Goal: Complete application form

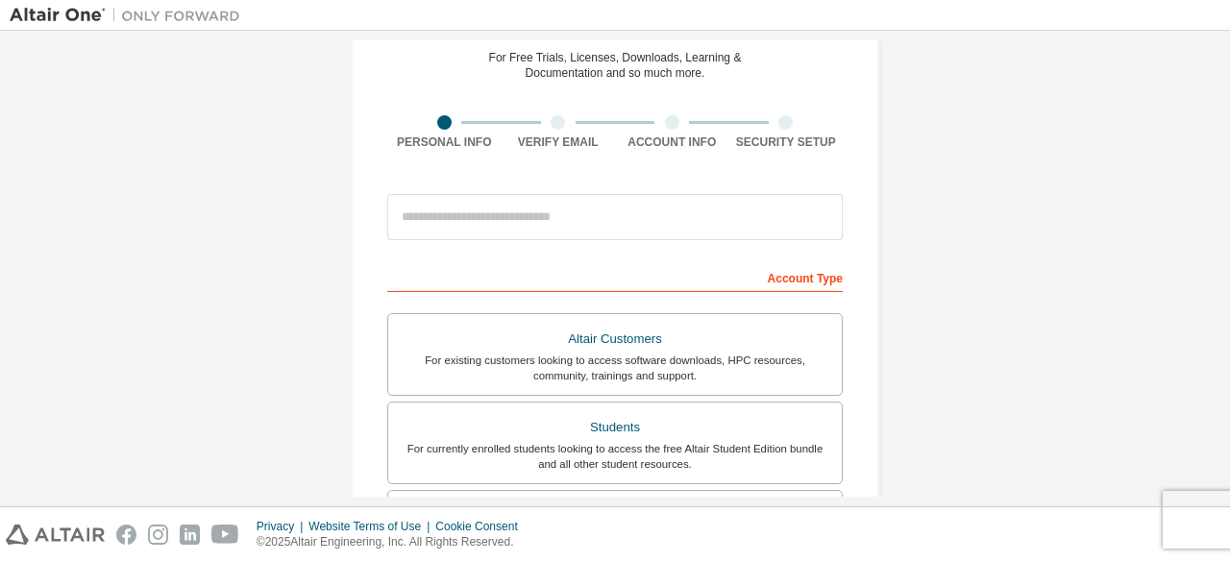
scroll to position [86, 0]
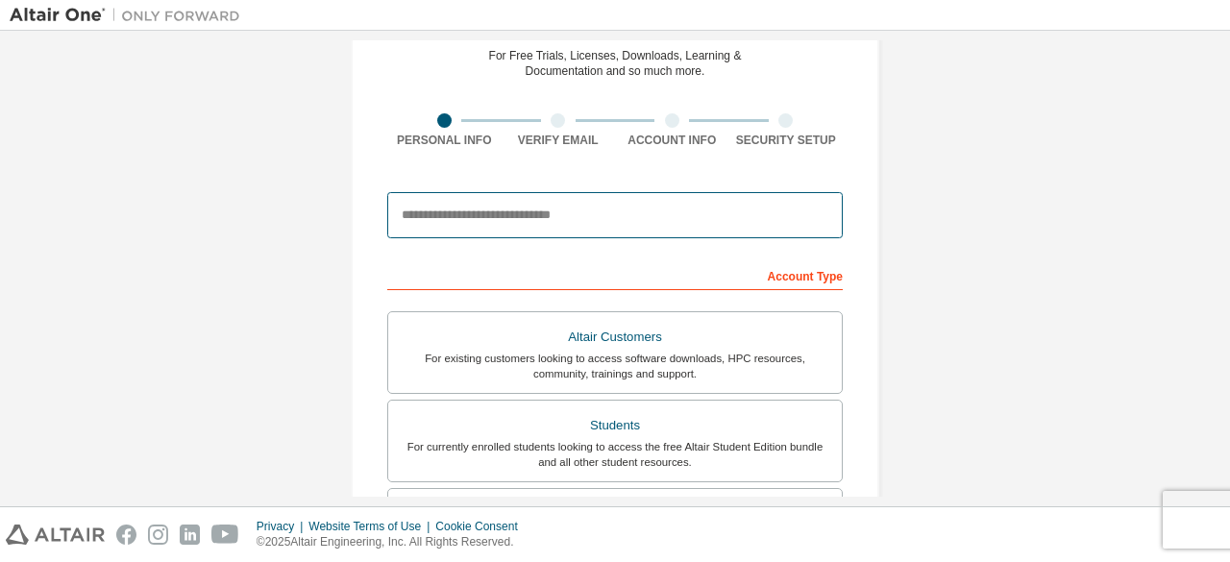
click at [505, 212] on input "email" at bounding box center [614, 215] width 455 height 46
type input "**********"
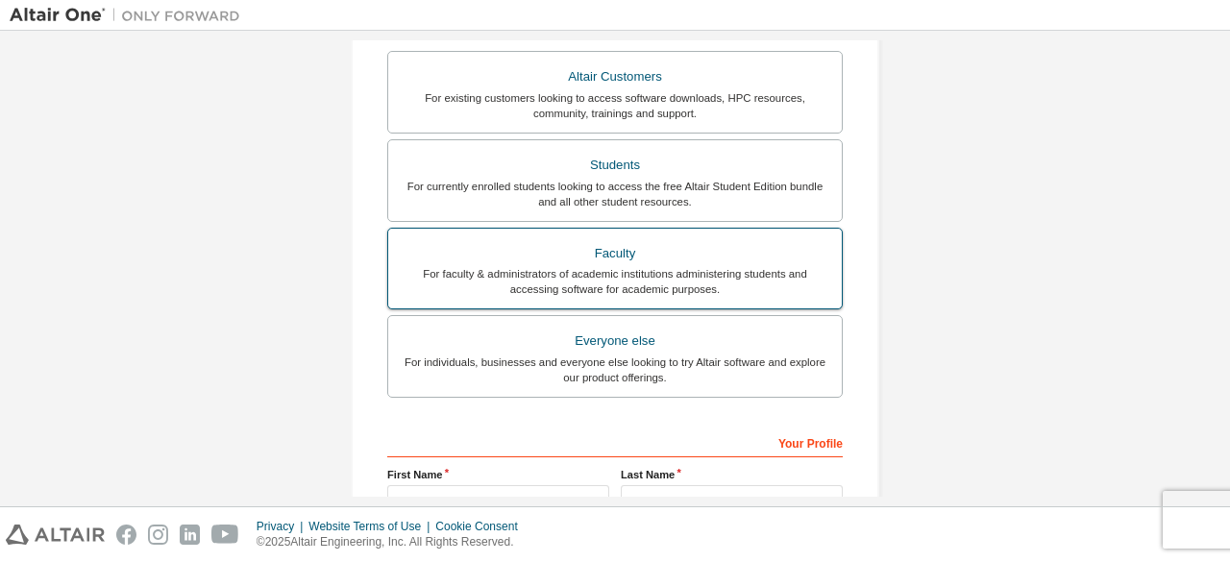
scroll to position [348, 0]
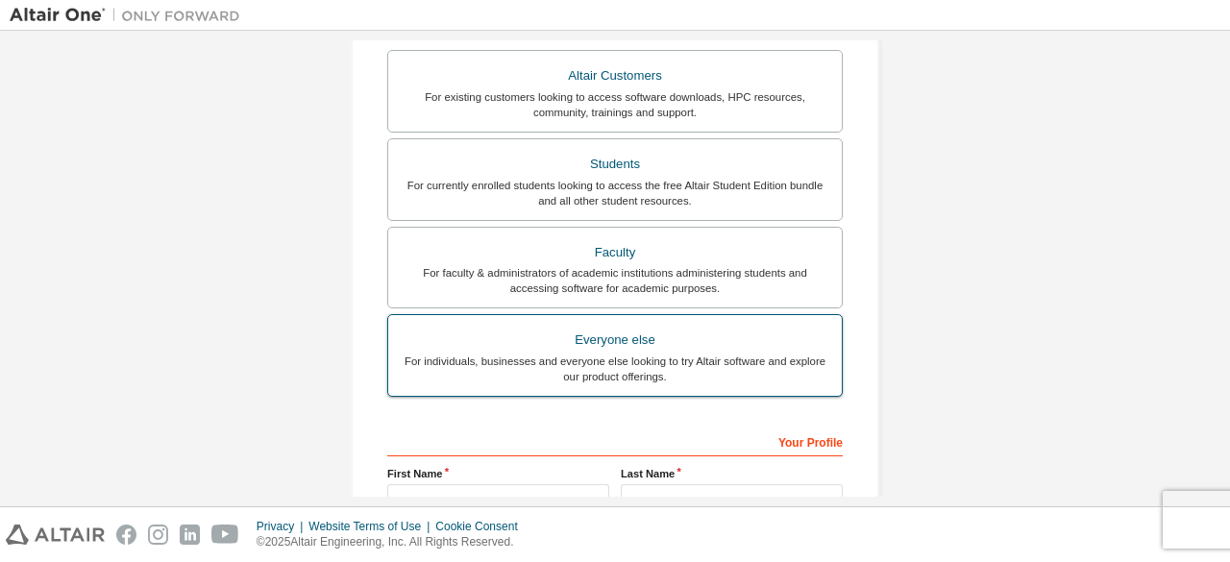
click at [656, 366] on div "For individuals, businesses and everyone else looking to try Altair software an…" at bounding box center [615, 369] width 430 height 31
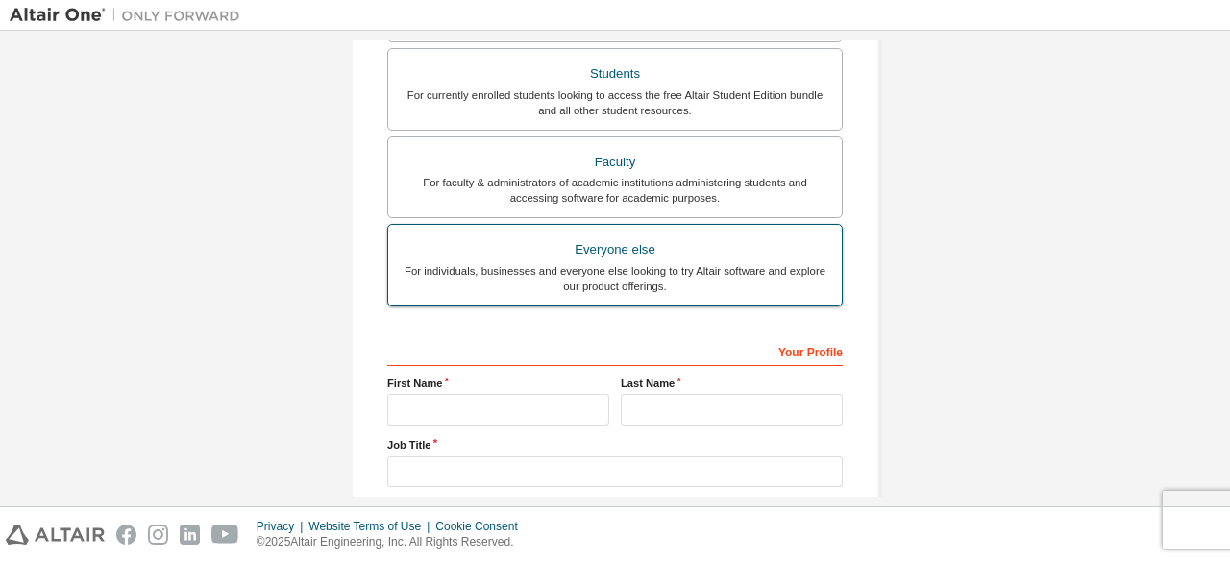
scroll to position [435, 0]
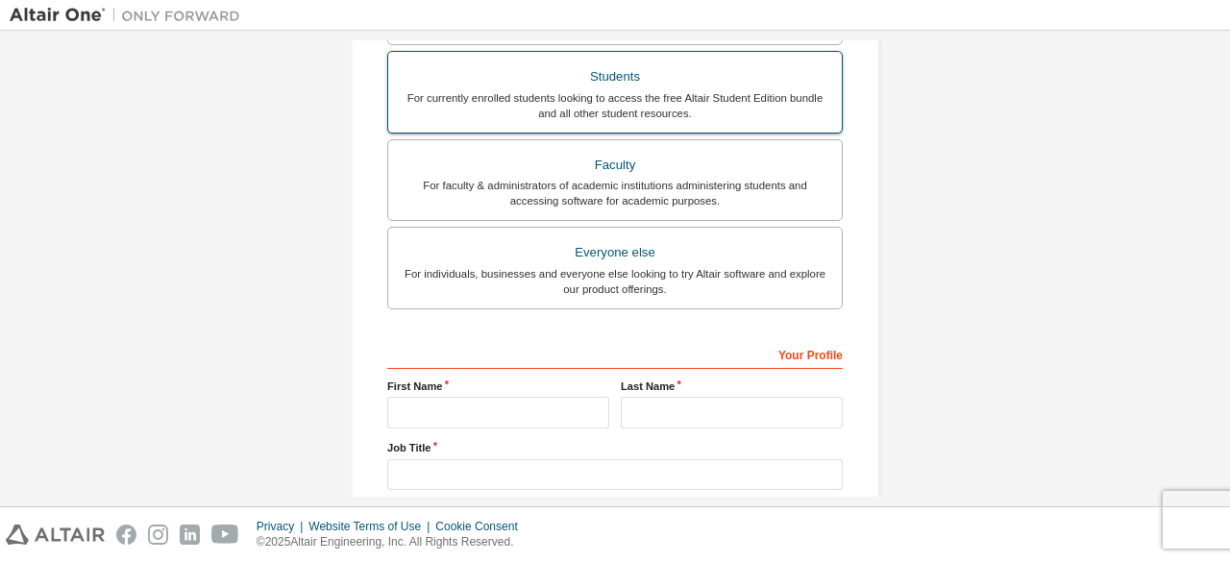
click at [543, 103] on div "For currently enrolled students looking to access the free Altair Student Editi…" at bounding box center [615, 105] width 430 height 31
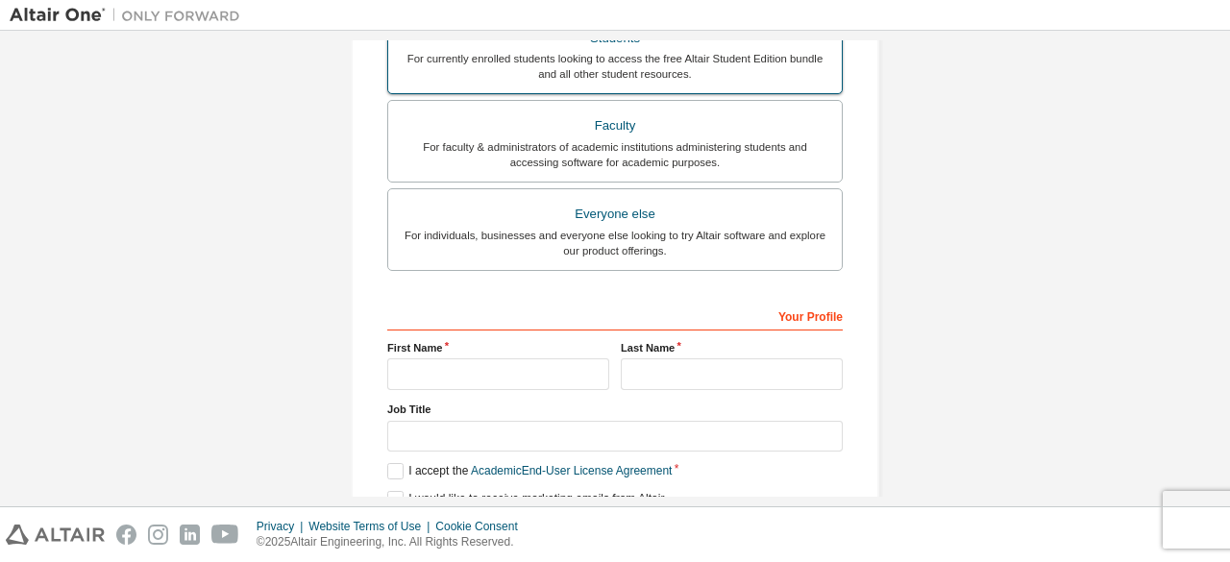
scroll to position [621, 0]
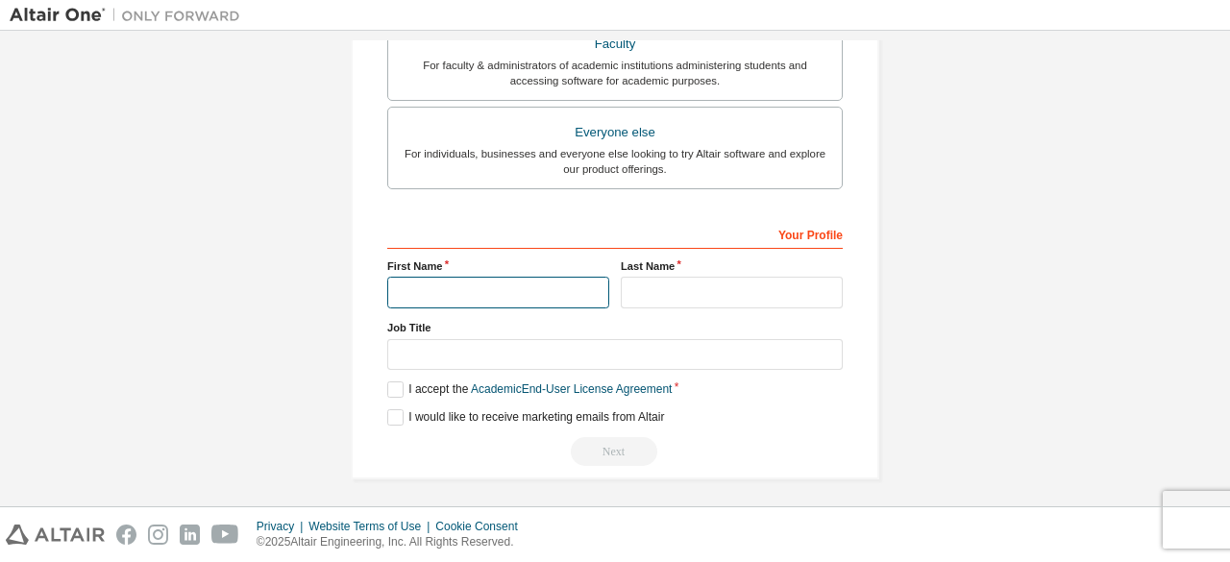
click at [450, 281] on input "text" at bounding box center [498, 293] width 222 height 32
type input "*******"
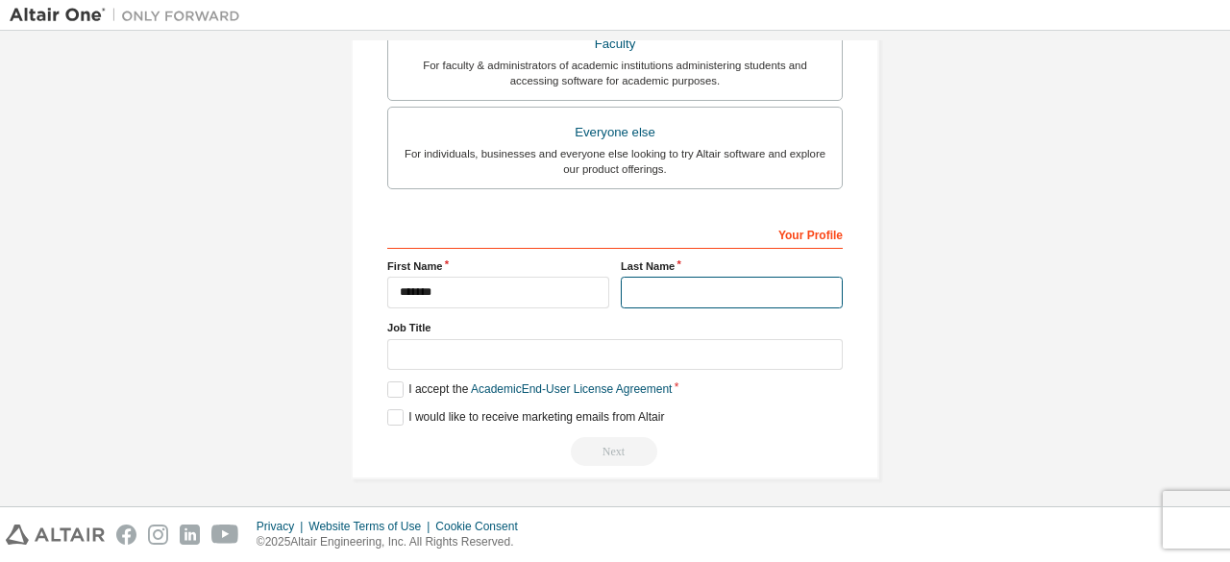
click at [667, 277] on input "text" at bounding box center [732, 293] width 222 height 32
click at [703, 291] on input "*******" at bounding box center [732, 293] width 222 height 32
type input "*"
type input "*********"
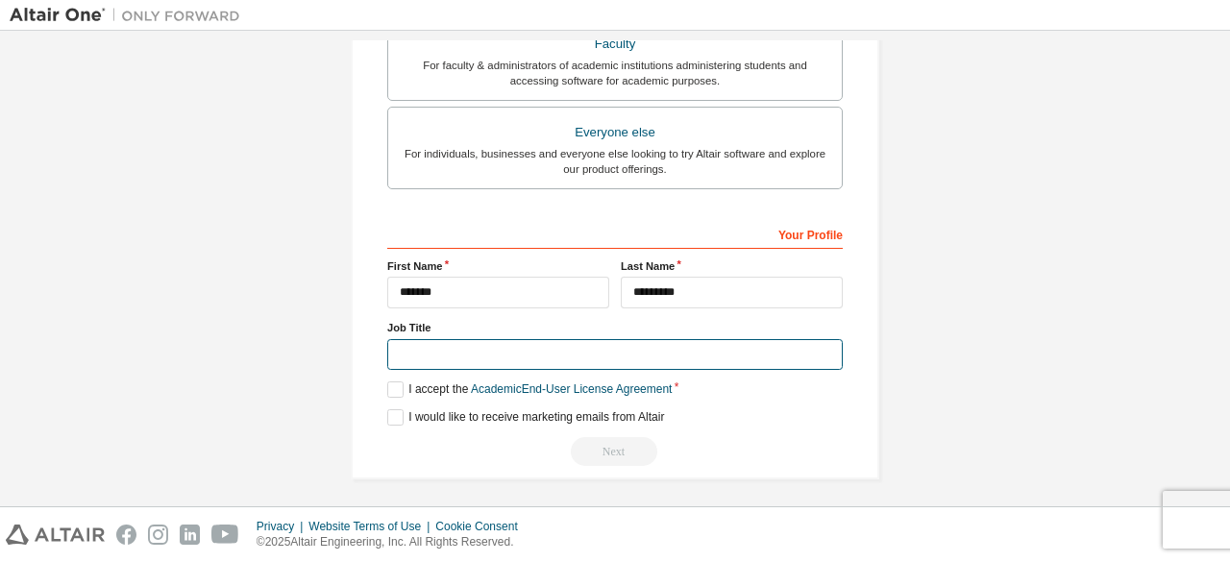
click at [590, 342] on input "text" at bounding box center [614, 355] width 455 height 32
type input "*******"
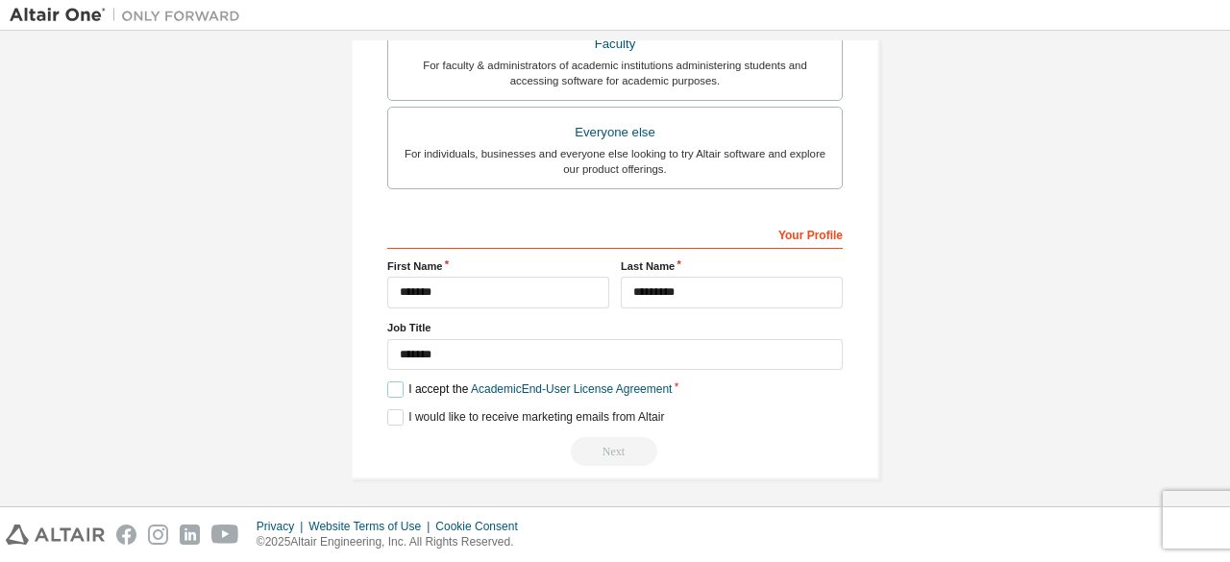
click at [390, 381] on label "I accept the Academic End-User License Agreement" at bounding box center [529, 389] width 284 height 16
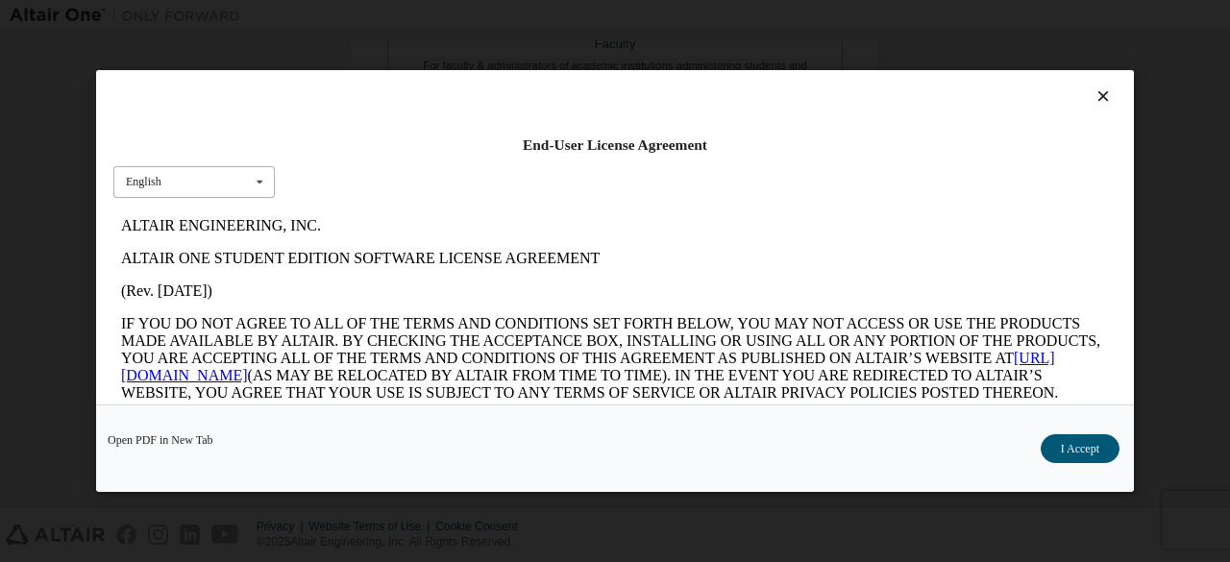
scroll to position [79, 0]
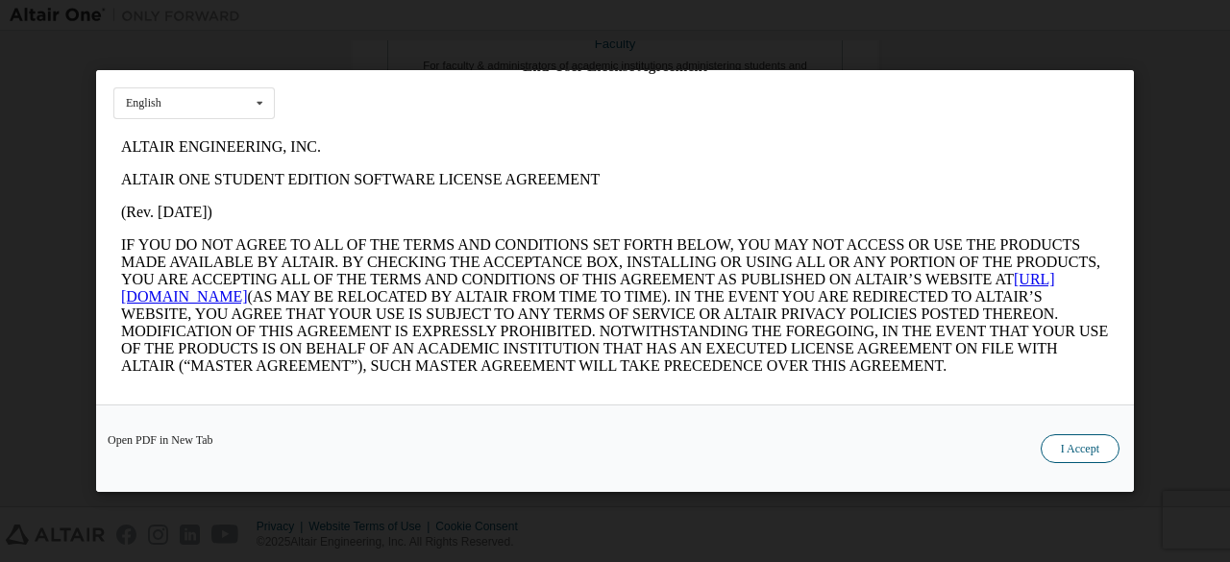
click at [1094, 441] on button "I Accept" at bounding box center [1079, 448] width 79 height 29
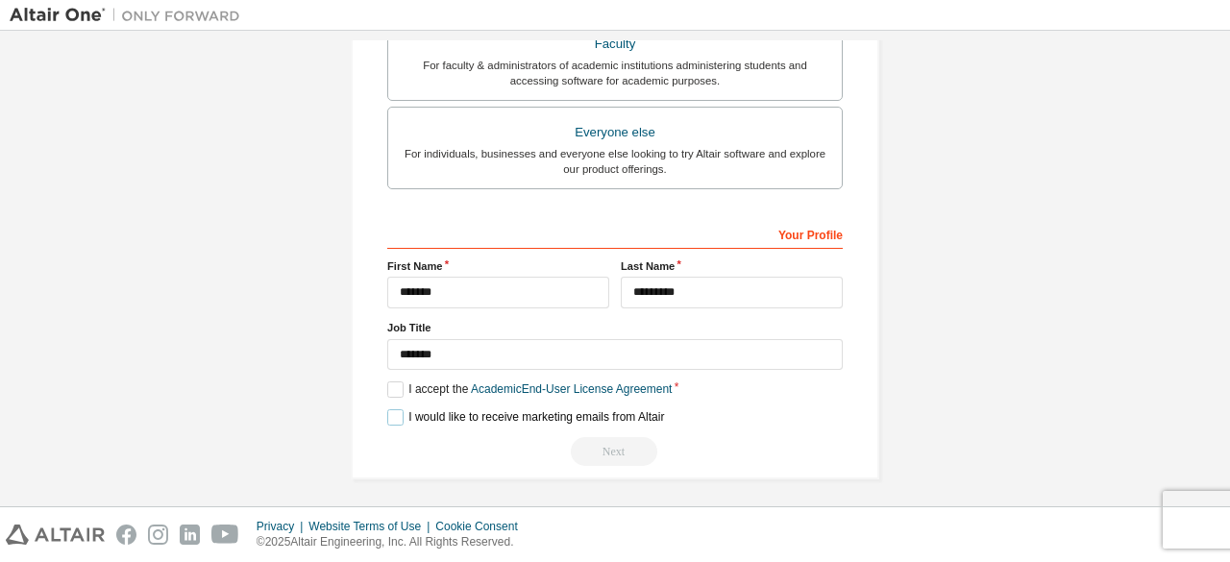
click at [387, 409] on label "I would like to receive marketing emails from Altair" at bounding box center [525, 417] width 277 height 16
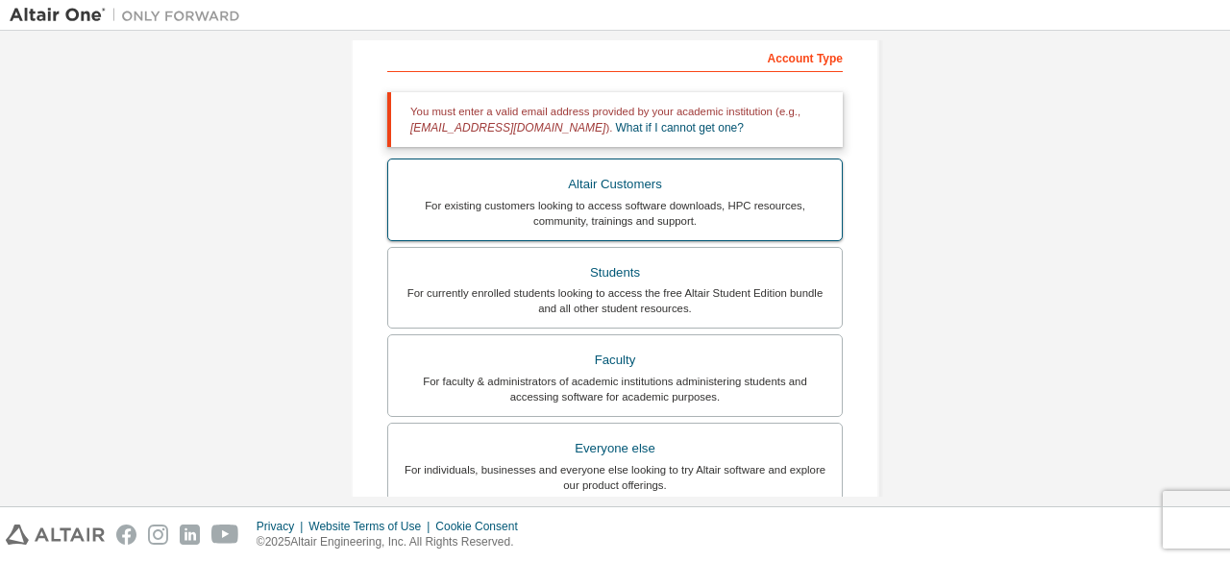
scroll to position [308, 0]
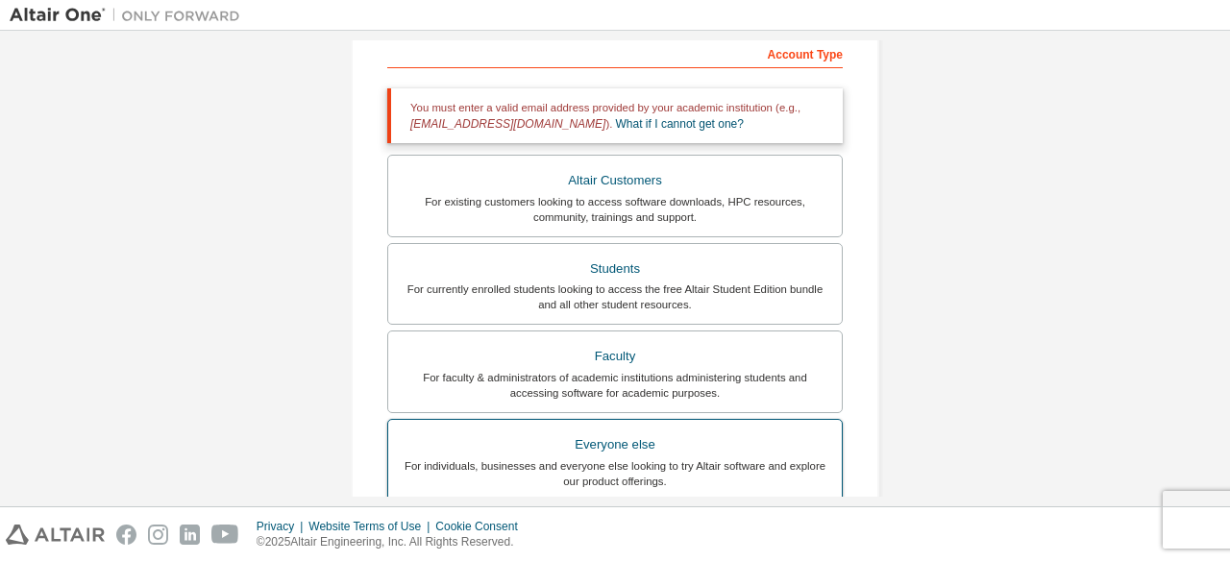
click at [611, 464] on div "For individuals, businesses and everyone else looking to try Altair software an…" at bounding box center [615, 473] width 430 height 31
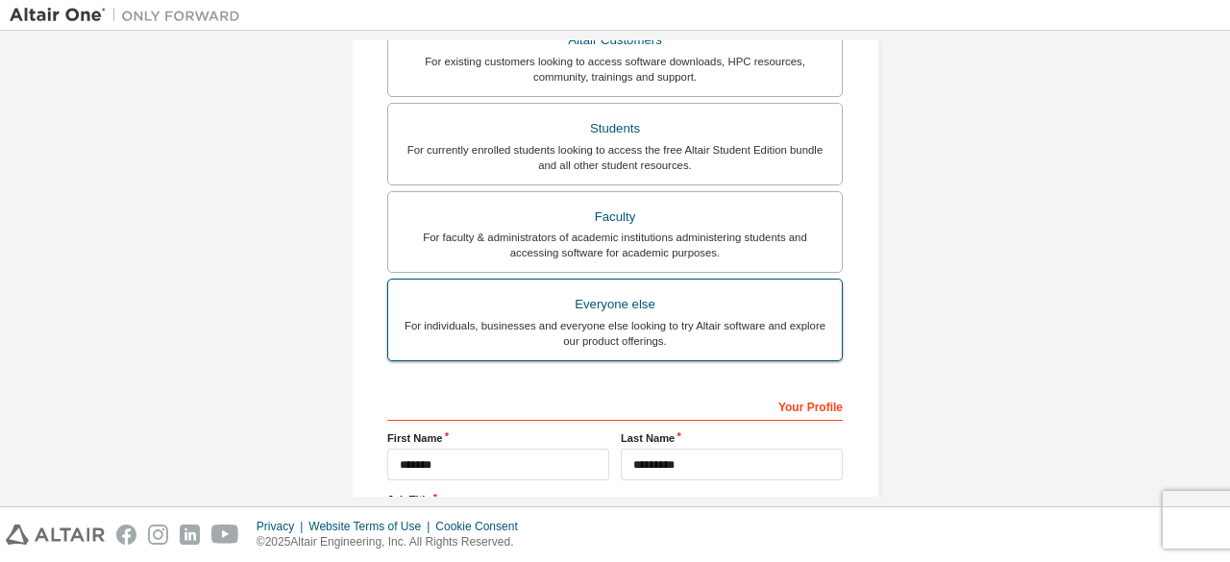
scroll to position [555, 0]
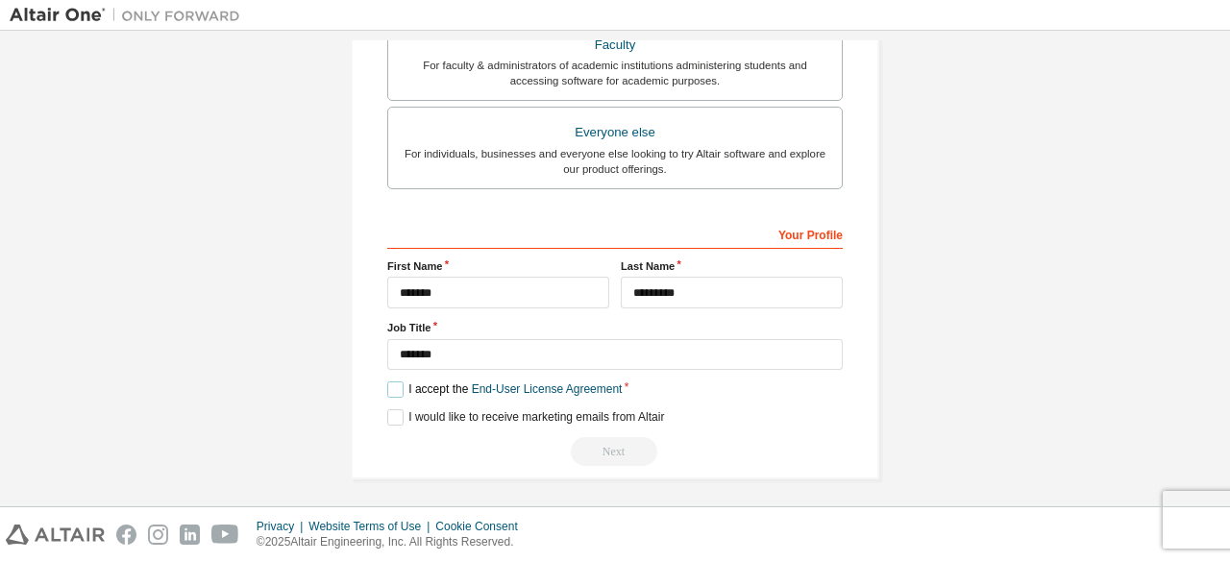
click at [399, 381] on label "I accept the End-User License Agreement" at bounding box center [504, 389] width 234 height 16
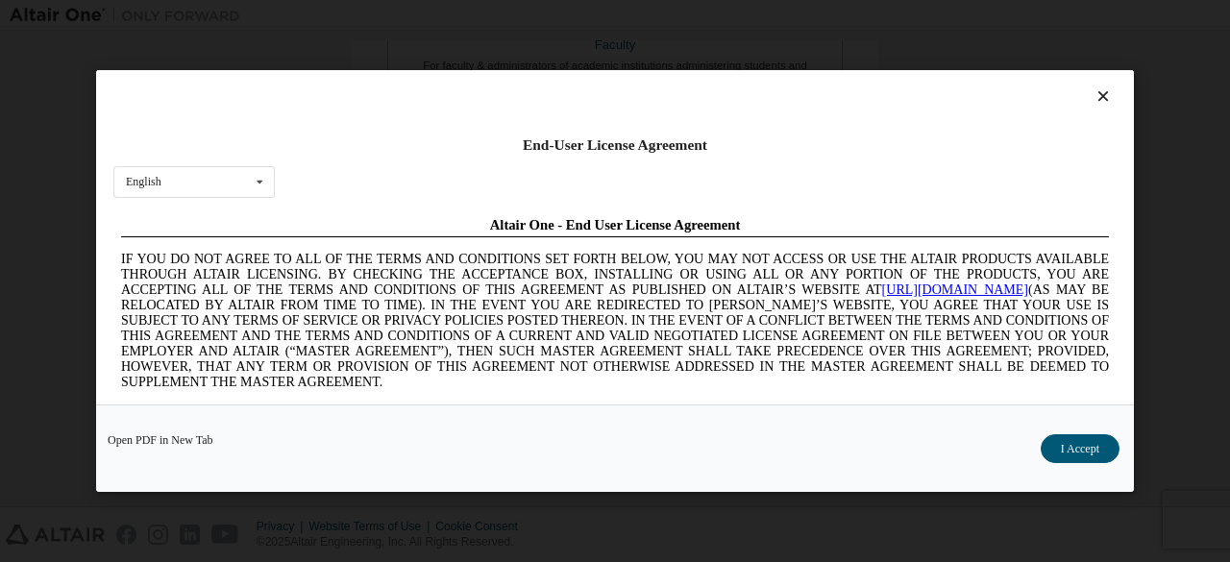
scroll to position [0, 0]
click at [1109, 448] on button "I Accept" at bounding box center [1079, 448] width 79 height 29
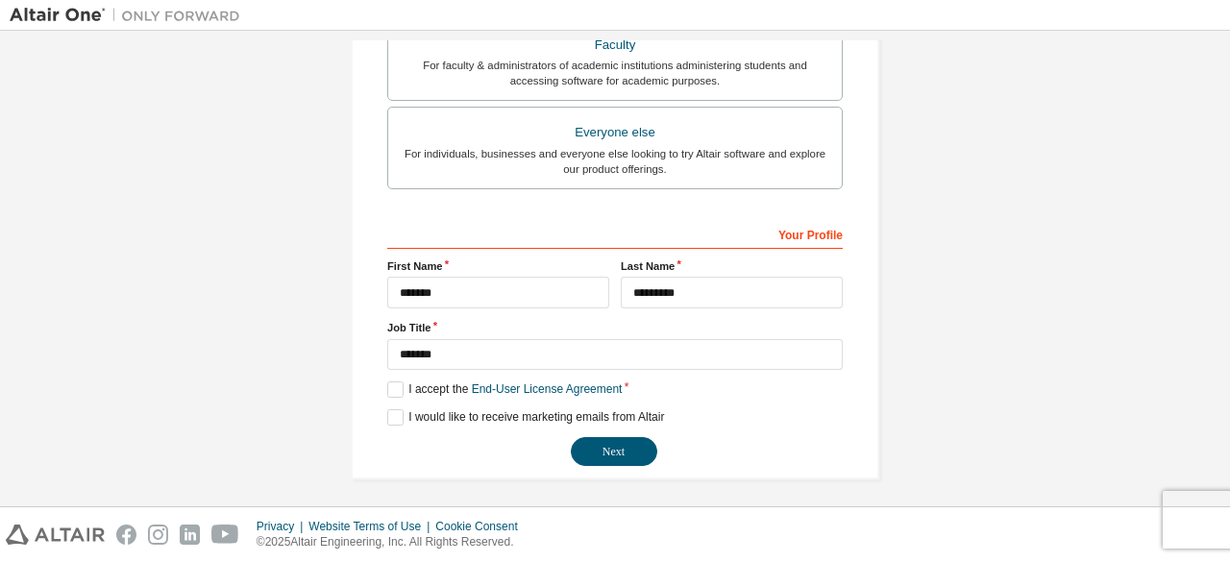
click at [620, 443] on button "Next" at bounding box center [614, 451] width 86 height 29
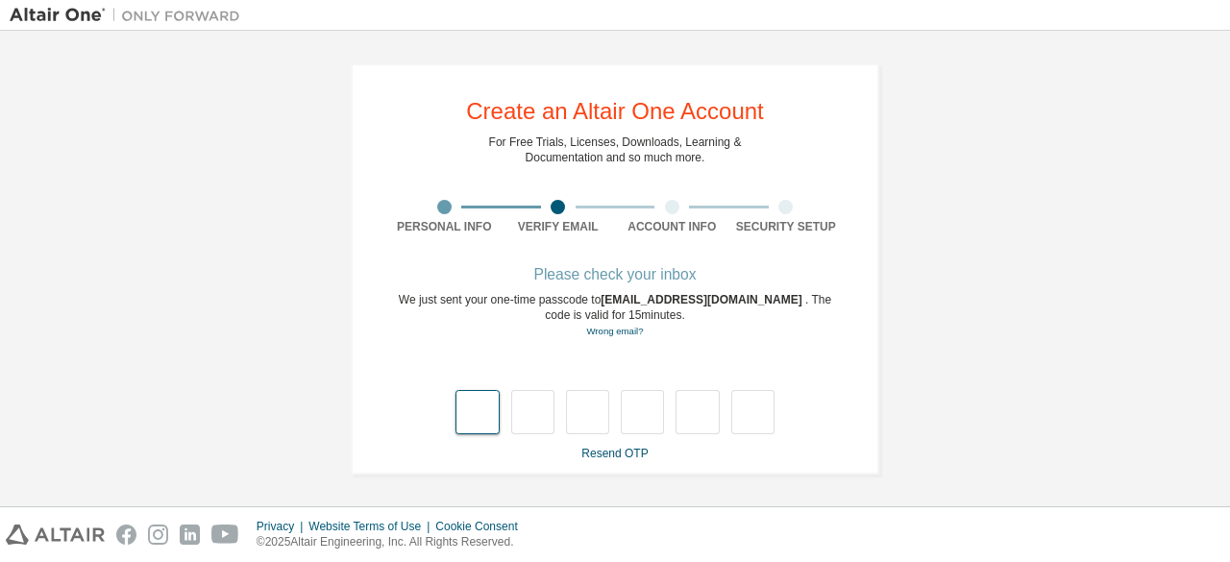
type input "*"
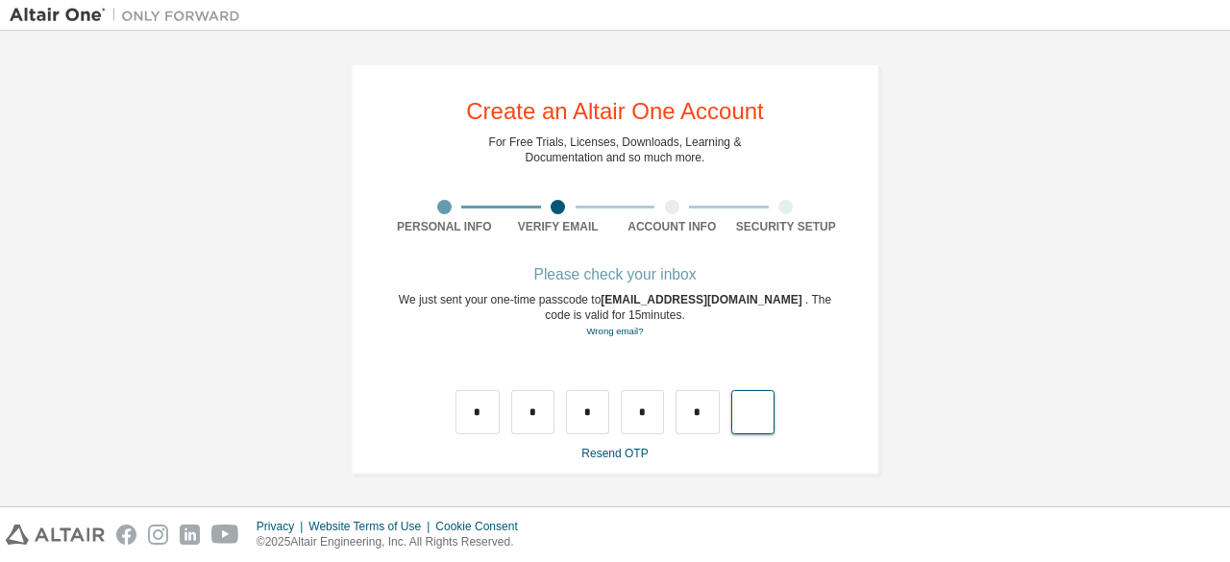
type input "*"
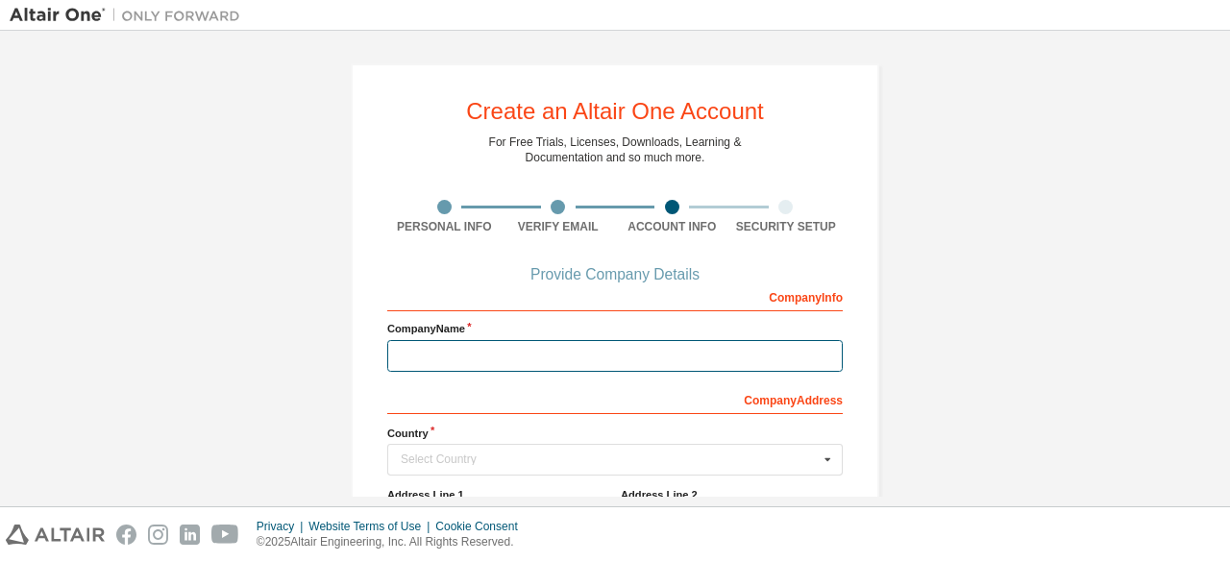
click at [478, 353] on input "text" at bounding box center [614, 356] width 455 height 32
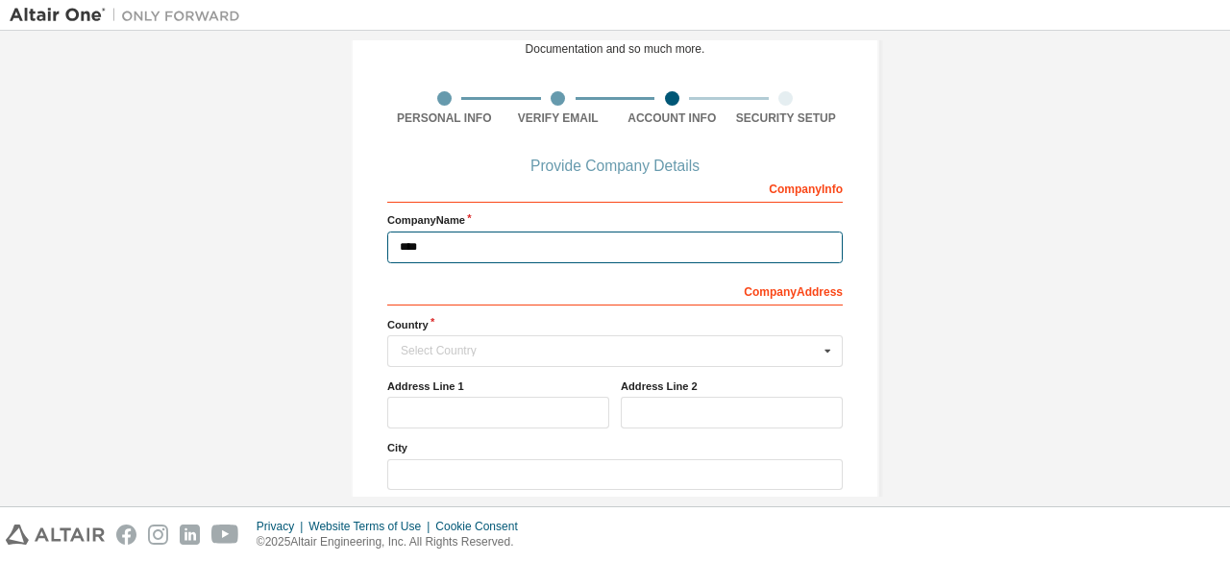
scroll to position [115, 0]
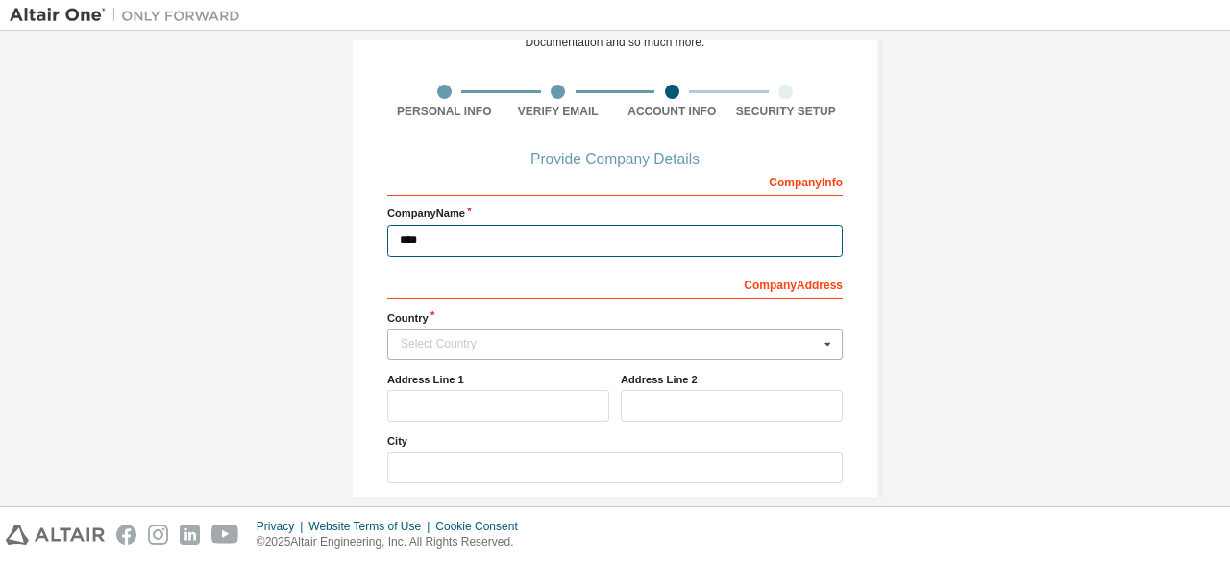
type input "****"
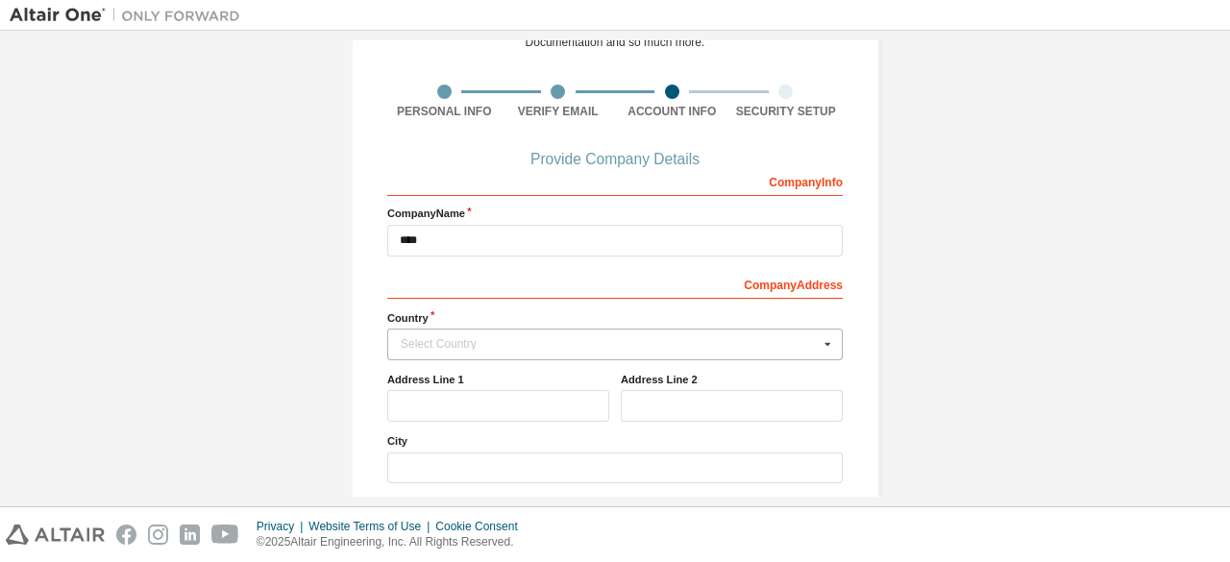
click at [830, 342] on icon at bounding box center [828, 344] width 24 height 30
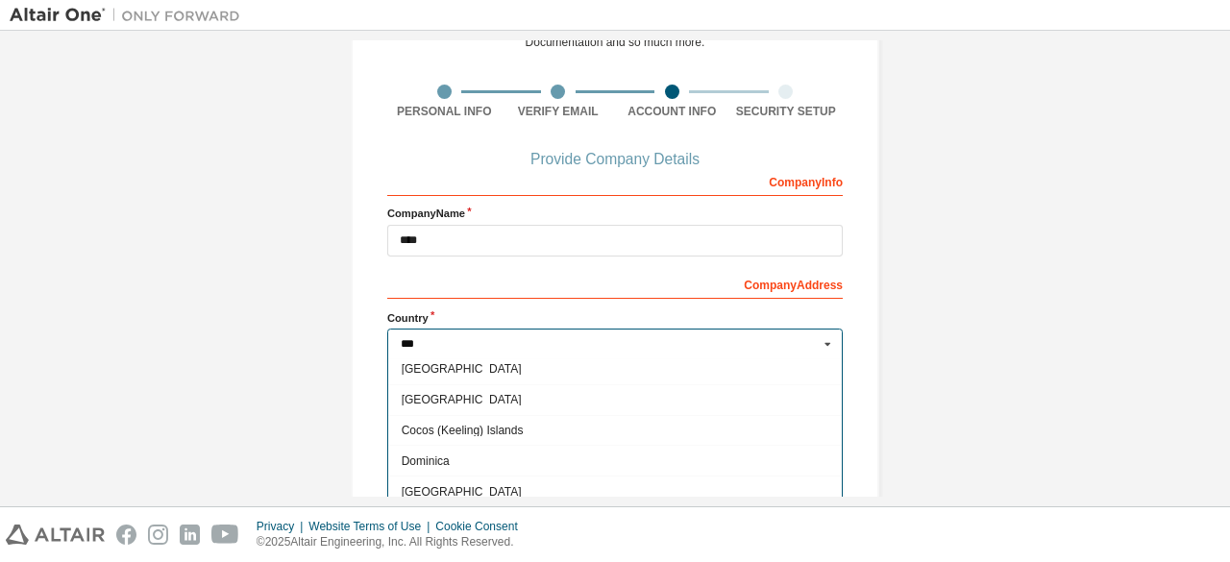
scroll to position [0, 0]
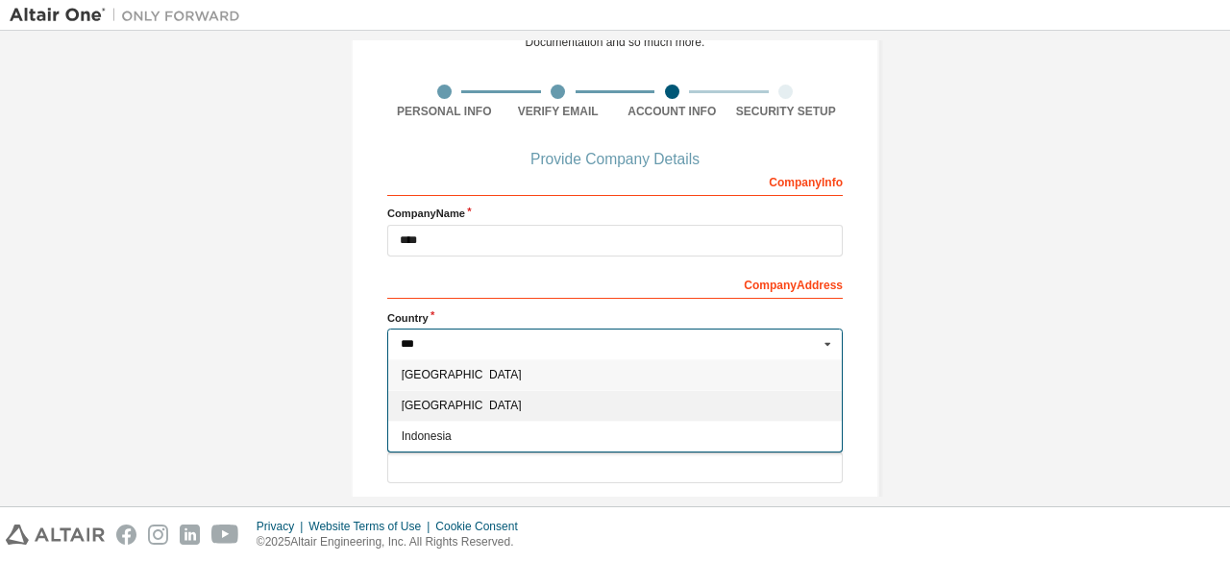
type input "***"
click at [484, 404] on span "India" at bounding box center [615, 406] width 427 height 12
type input "***"
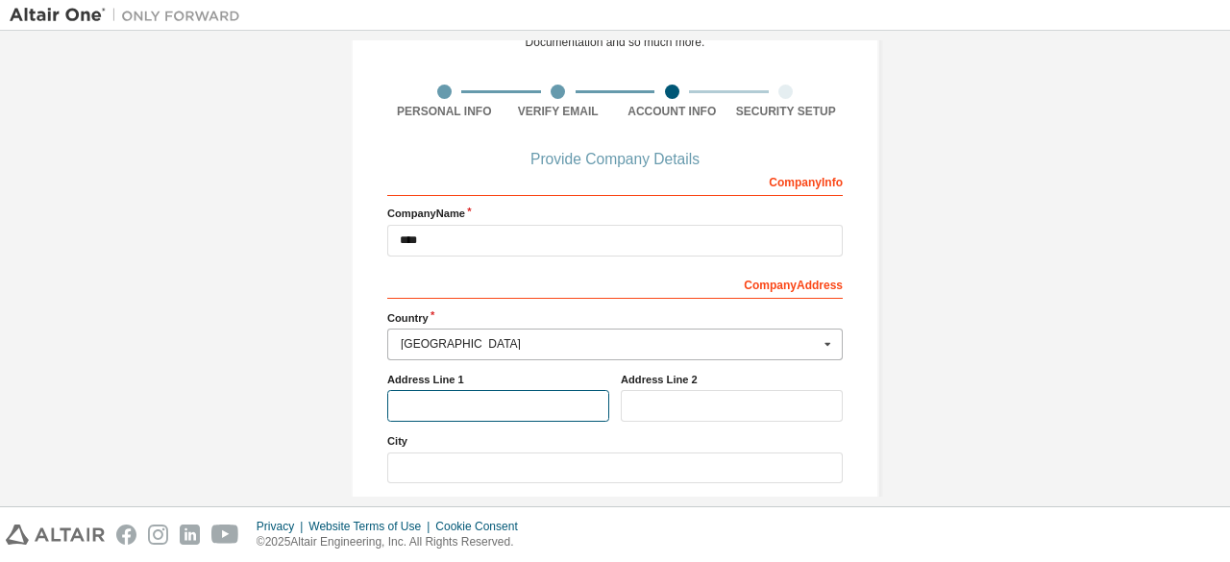
click at [484, 404] on input "text" at bounding box center [498, 406] width 222 height 32
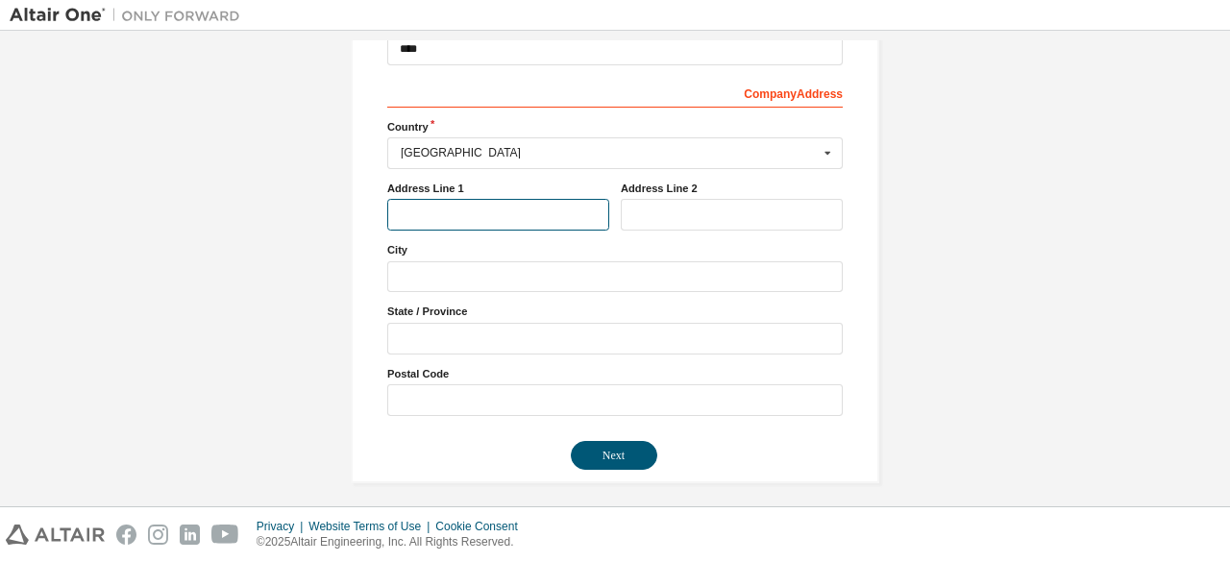
scroll to position [310, 0]
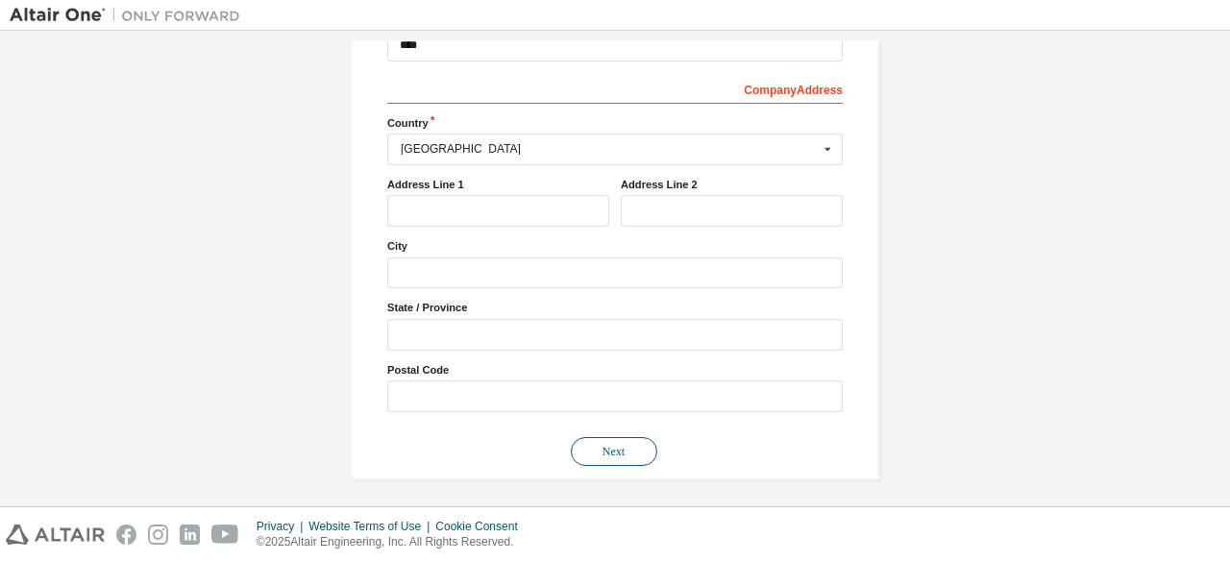
click at [601, 437] on button "Next" at bounding box center [614, 451] width 86 height 29
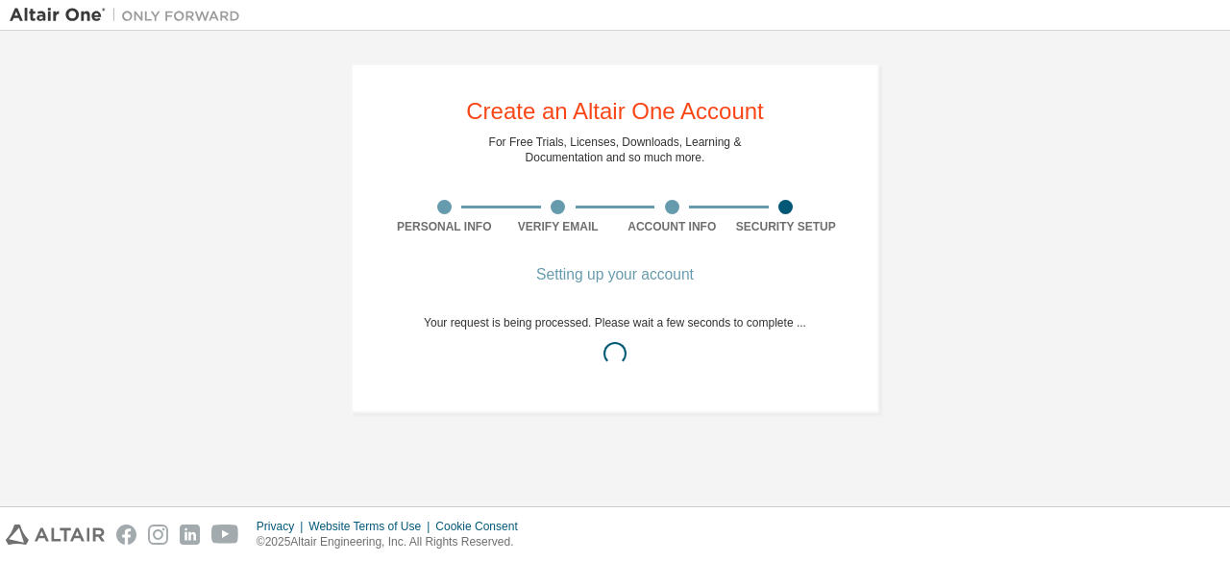
scroll to position [0, 0]
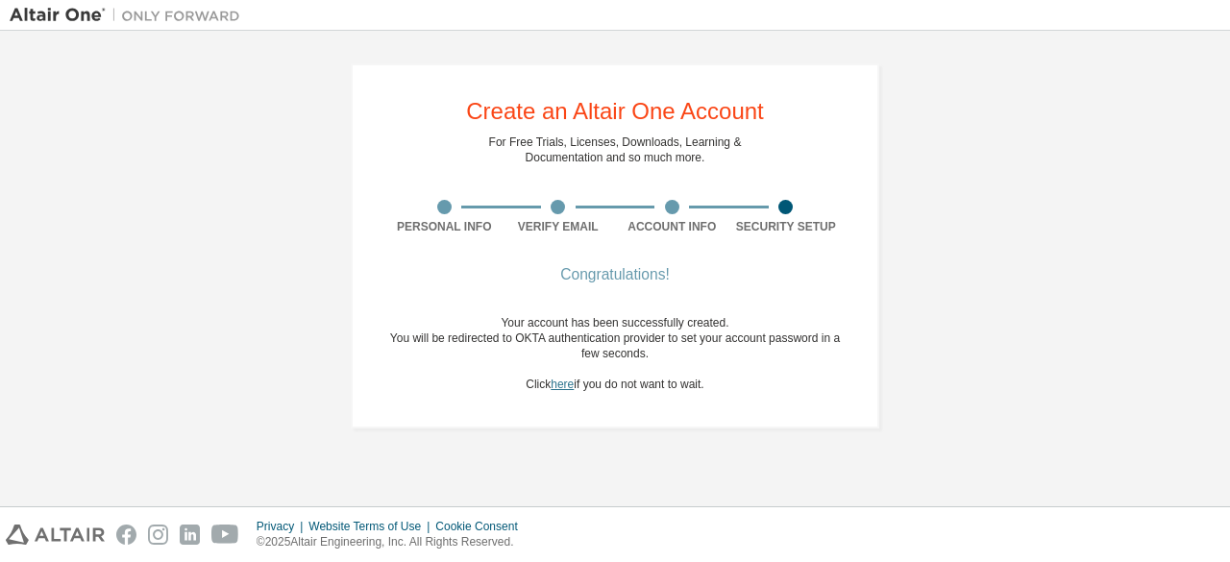
click at [561, 380] on link "here" at bounding box center [561, 384] width 23 height 13
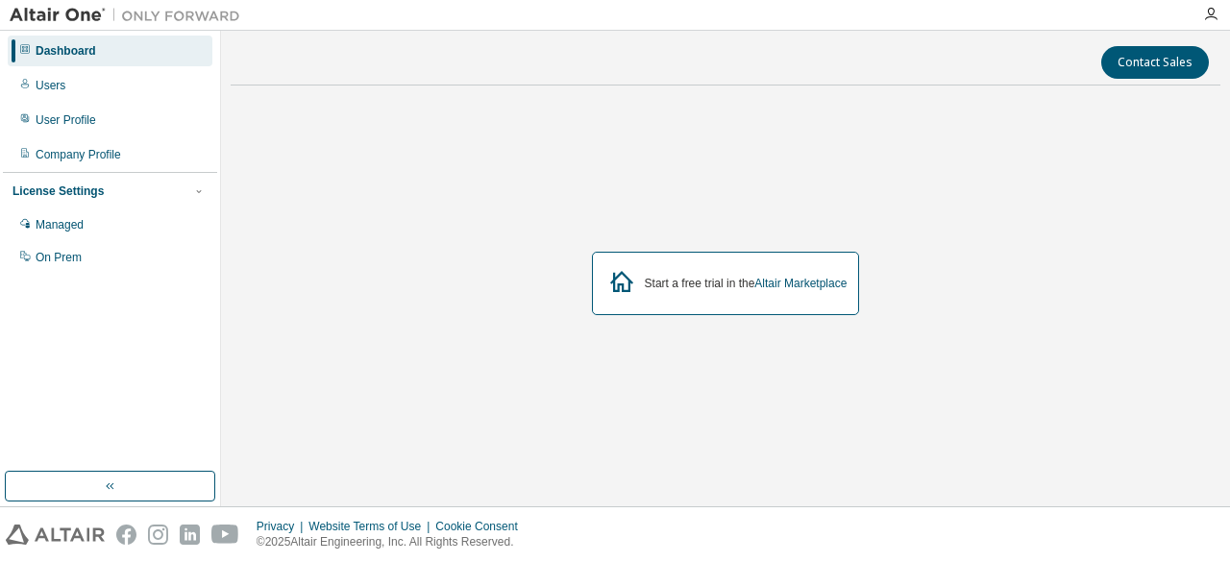
click at [745, 292] on div "Start a free trial in the Altair Marketplace" at bounding box center [726, 283] width 268 height 63
click at [817, 278] on link "Altair Marketplace" at bounding box center [800, 283] width 92 height 13
